Goal: Task Accomplishment & Management: Manage account settings

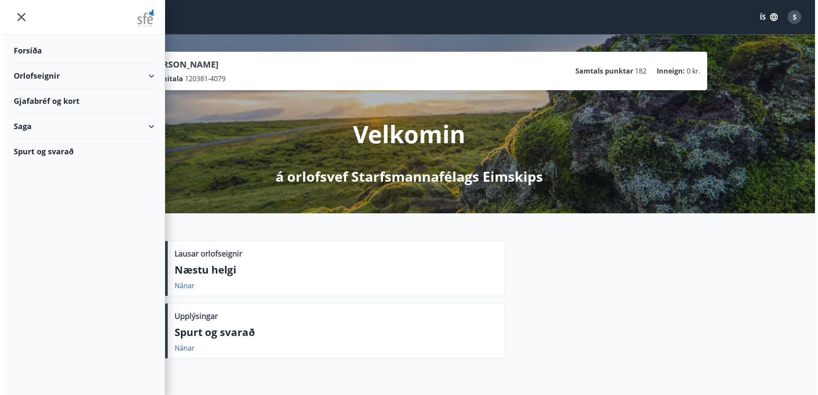
scroll to position [2, 0]
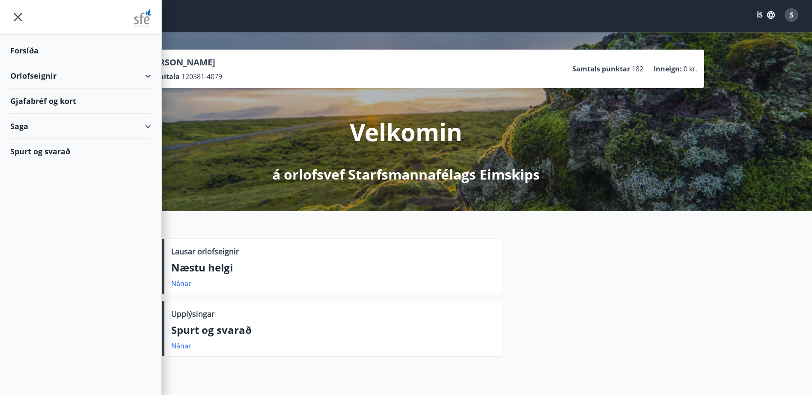
click at [791, 13] on span "S" at bounding box center [792, 14] width 4 height 9
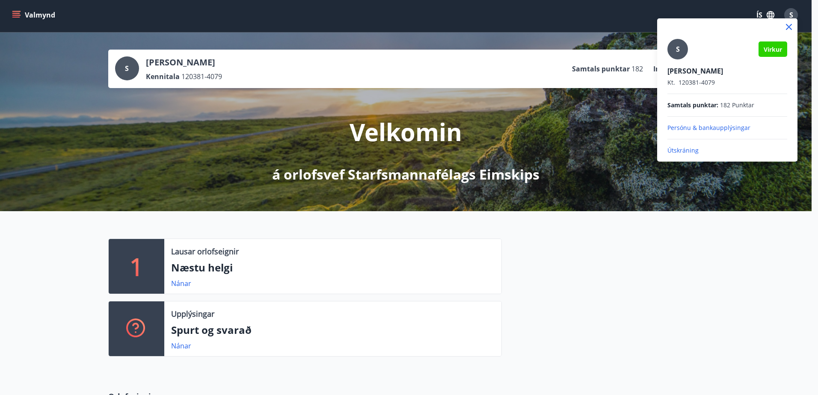
click at [690, 151] on p "Útskráning" at bounding box center [728, 150] width 120 height 9
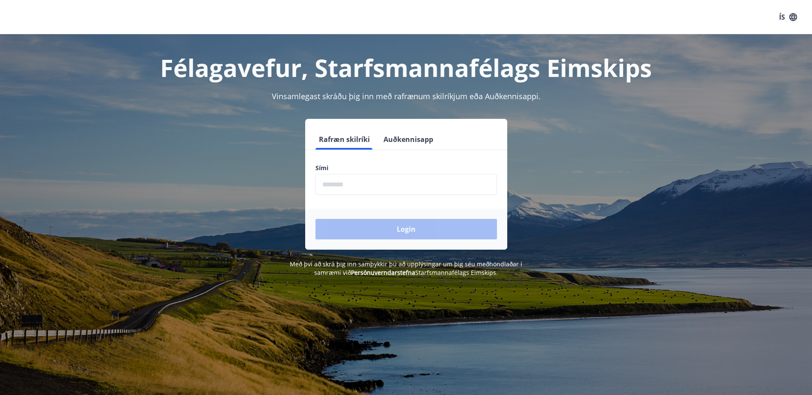
click at [340, 186] on input "phone" at bounding box center [405, 184] width 181 height 21
type input "********"
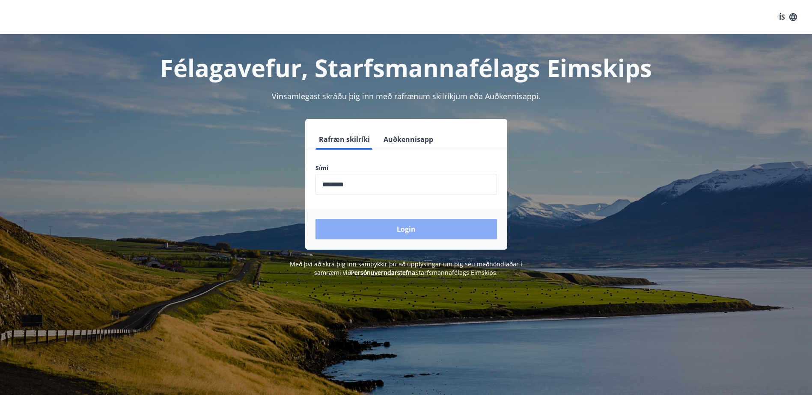
click at [380, 230] on button "Login" at bounding box center [405, 229] width 181 height 21
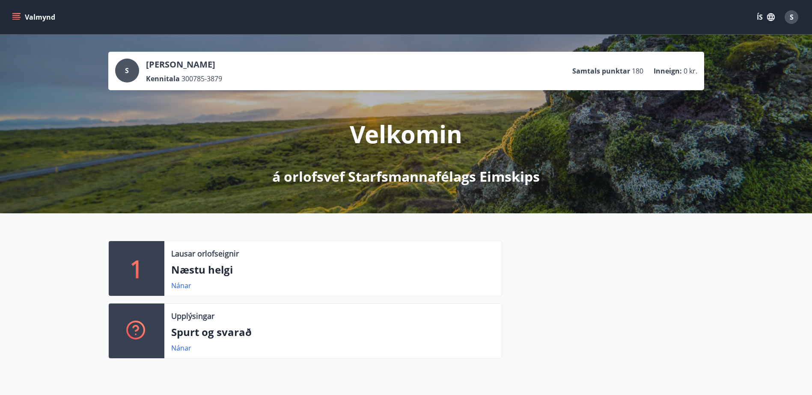
click at [34, 20] on button "Valmynd" at bounding box center [34, 16] width 48 height 15
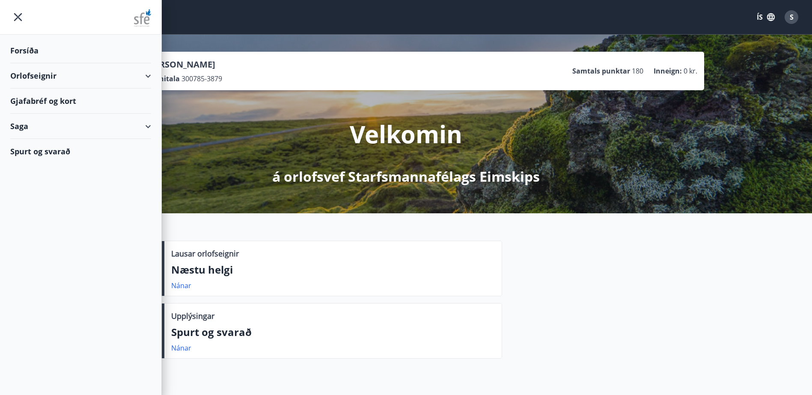
click at [36, 104] on div "Gjafabréf og kort" at bounding box center [80, 101] width 141 height 25
click at [792, 15] on span "S" at bounding box center [792, 16] width 4 height 9
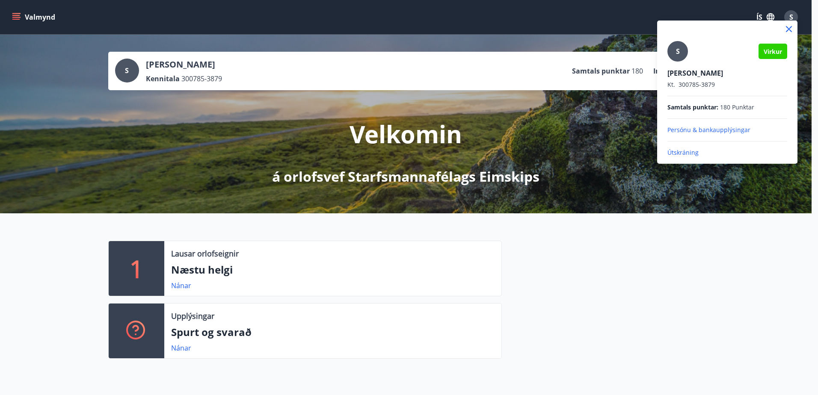
click at [681, 151] on p "Útskráning" at bounding box center [728, 152] width 120 height 9
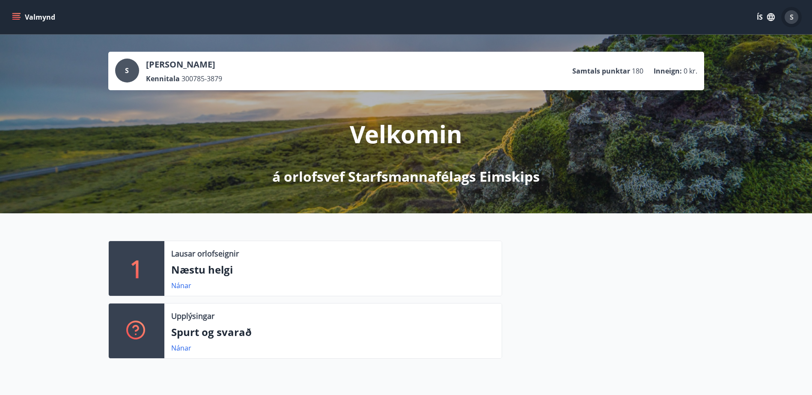
click at [792, 13] on span "S" at bounding box center [792, 16] width 4 height 9
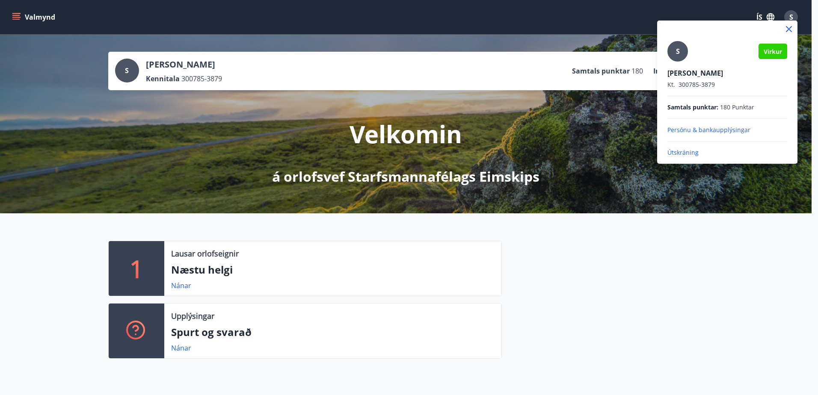
click at [692, 155] on p "Útskráning" at bounding box center [728, 152] width 120 height 9
